Goal: Task Accomplishment & Management: Complete application form

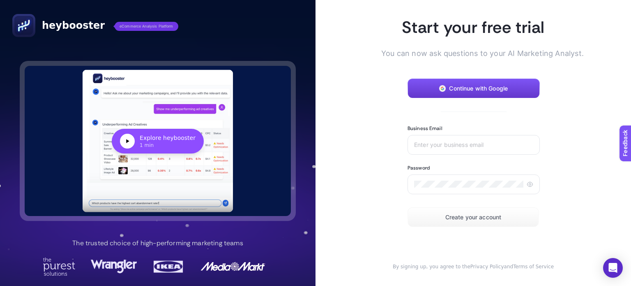
click at [499, 87] on span "Continue with Google" at bounding box center [478, 88] width 59 height 7
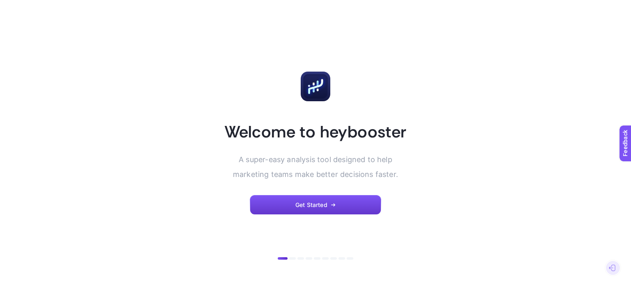
click at [309, 205] on span "Get Started" at bounding box center [311, 204] width 32 height 7
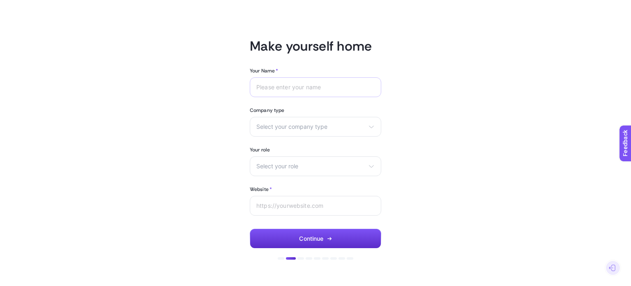
click at [308, 94] on div at bounding box center [316, 87] width 132 height 20
type input "Zelal"
click at [315, 128] on span "Select your company type" at bounding box center [310, 126] width 109 height 7
click at [286, 171] on li "Other" at bounding box center [315, 172] width 127 height 13
click at [312, 164] on span "Select your role" at bounding box center [310, 166] width 109 height 7
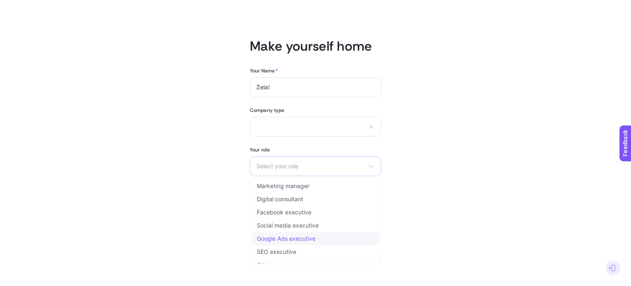
scroll to position [10, 0]
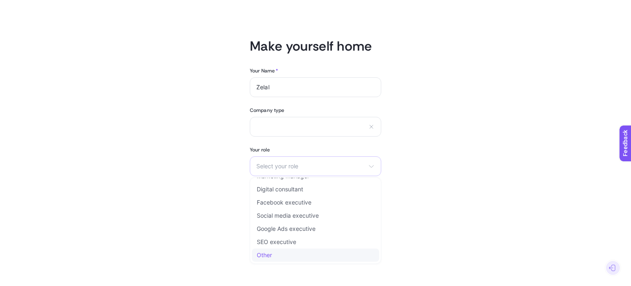
click at [322, 256] on li "Other" at bounding box center [315, 254] width 127 height 13
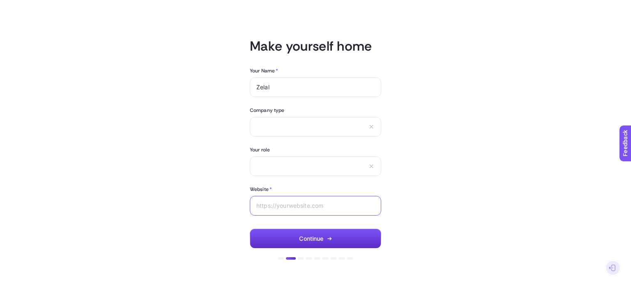
click at [326, 205] on input "Website *" at bounding box center [315, 205] width 118 height 7
